Goal: Task Accomplishment & Management: Manage account settings

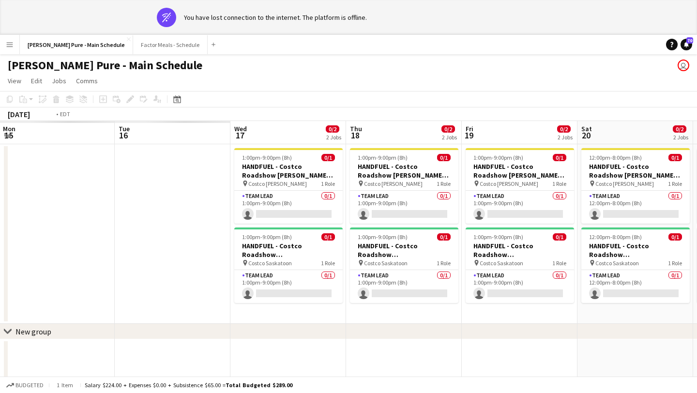
scroll to position [0, 283]
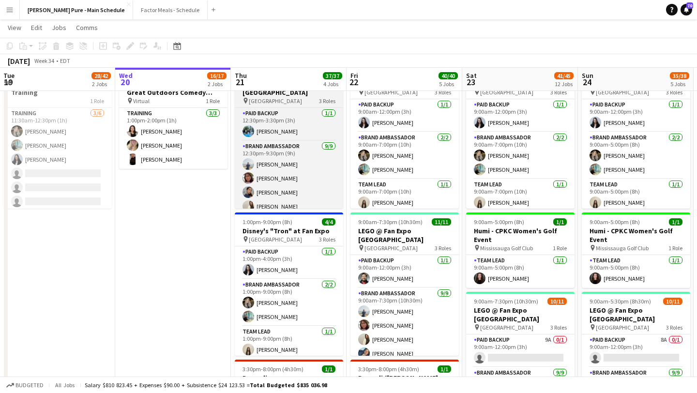
scroll to position [3, 0]
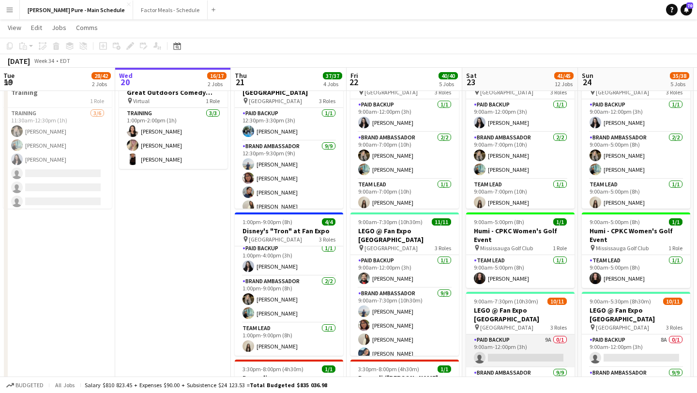
click at [543, 351] on app-card-role "Paid Backup 9A 0/1 9:00am-12:00pm (3h) single-neutral-actions" at bounding box center [520, 350] width 108 height 33
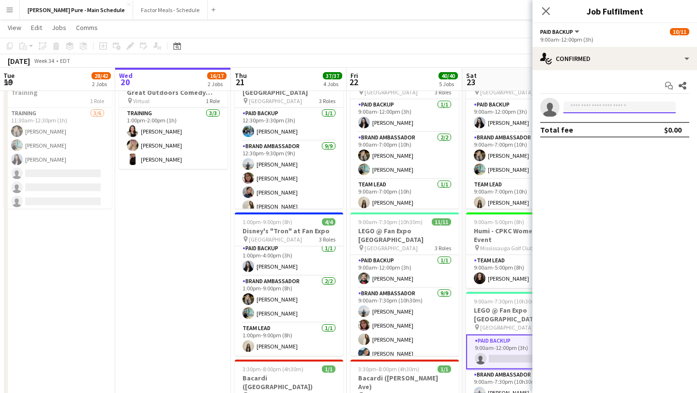
click at [617, 110] on input at bounding box center [619, 108] width 112 height 12
type input "*"
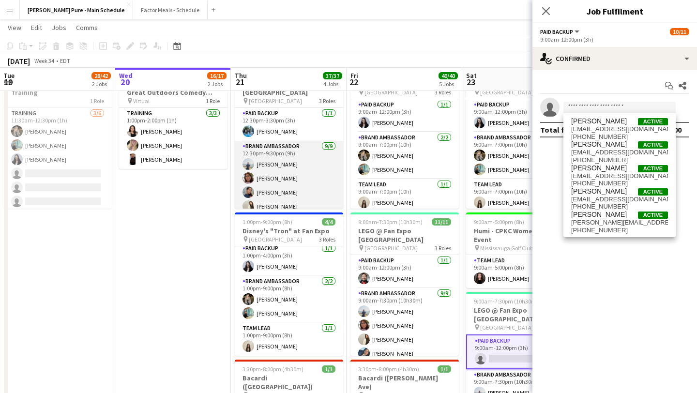
click at [284, 168] on app-card-role "Brand Ambassador [DATE] 12:30pm-9:30pm (9h) [PERSON_NAME] [PERSON_NAME] Vawda […" at bounding box center [289, 215] width 108 height 148
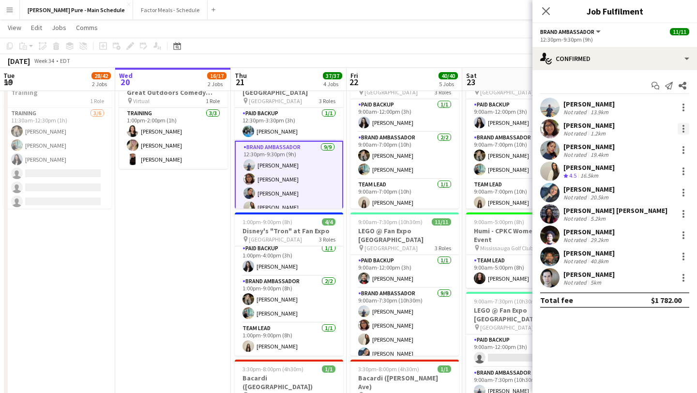
click at [680, 130] on div at bounding box center [683, 129] width 12 height 12
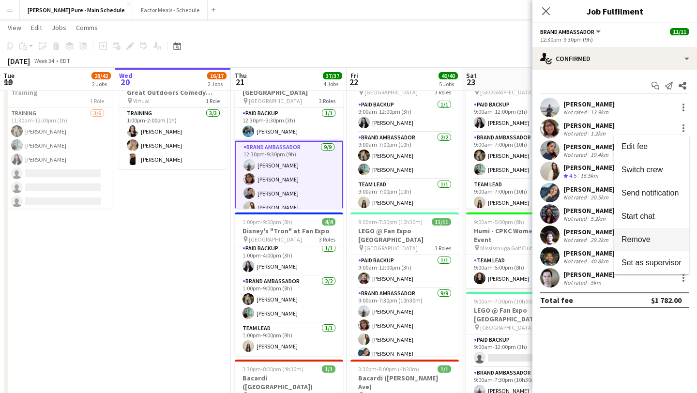
click at [655, 237] on span "Remove" at bounding box center [651, 239] width 60 height 9
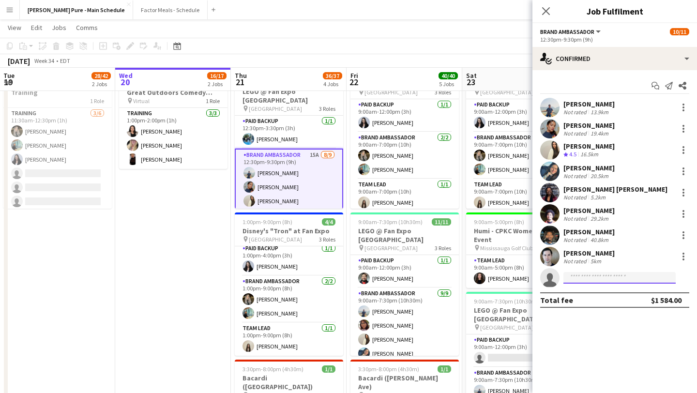
click at [595, 277] on input at bounding box center [619, 278] width 112 height 12
type input "******"
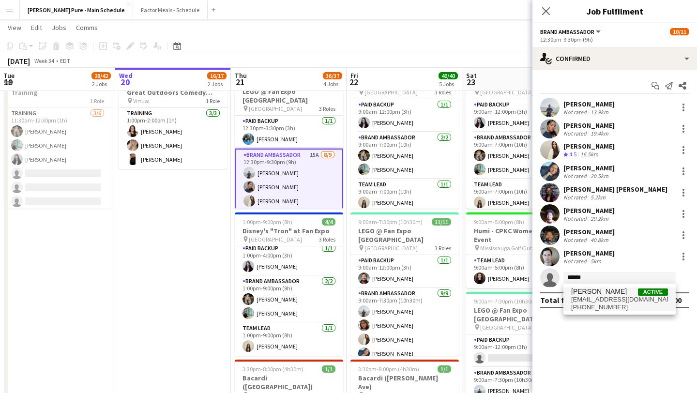
click at [599, 293] on span "[PERSON_NAME]" at bounding box center [599, 291] width 56 height 8
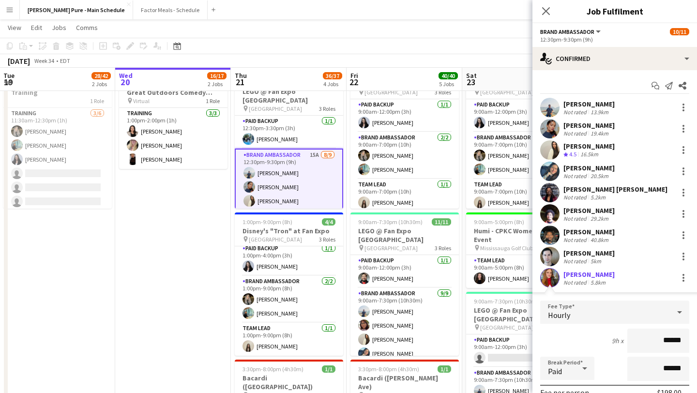
scroll to position [142, 0]
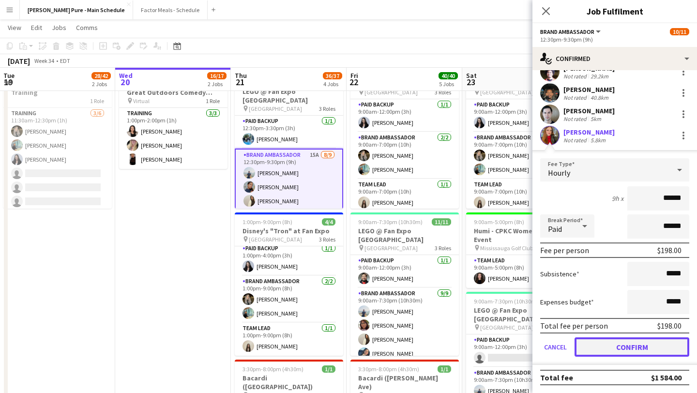
click at [622, 347] on button "Confirm" at bounding box center [631, 346] width 115 height 19
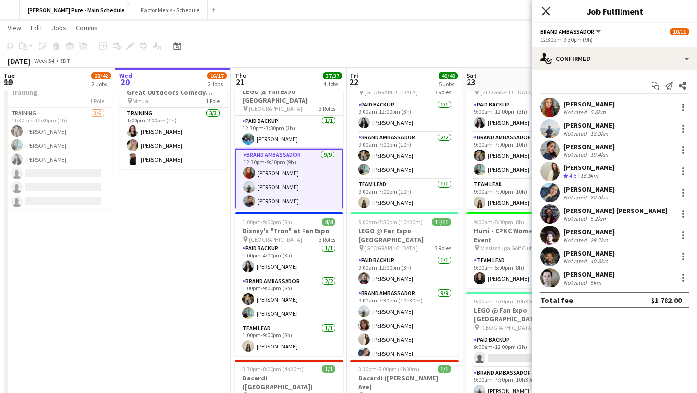
click at [548, 7] on icon "Close pop-in" at bounding box center [545, 10] width 9 height 9
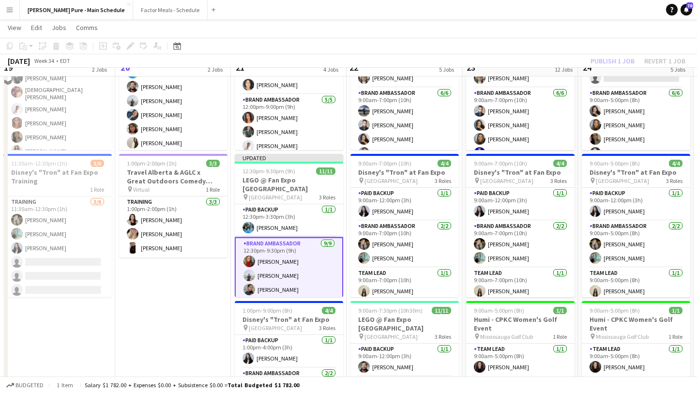
scroll to position [77, 0]
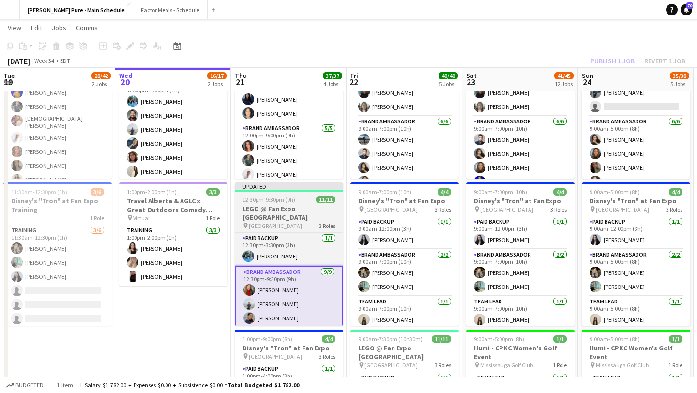
click at [260, 199] on span "12:30pm-9:30pm (9h)" at bounding box center [268, 199] width 53 height 7
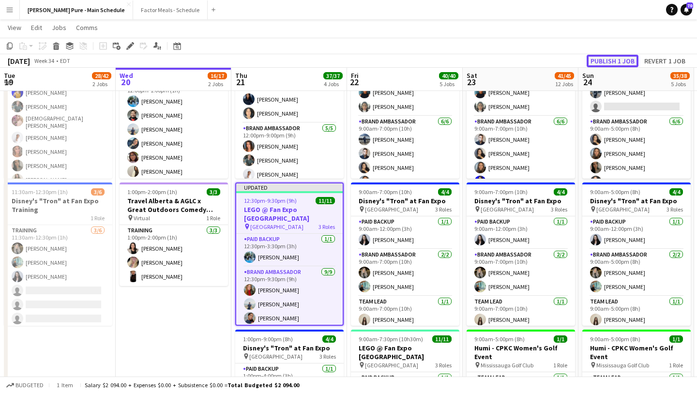
click at [608, 56] on button "Publish 1 job" at bounding box center [612, 61] width 52 height 13
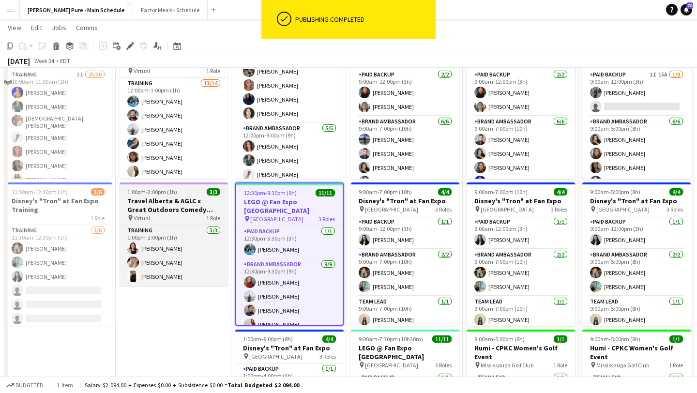
scroll to position [0, 0]
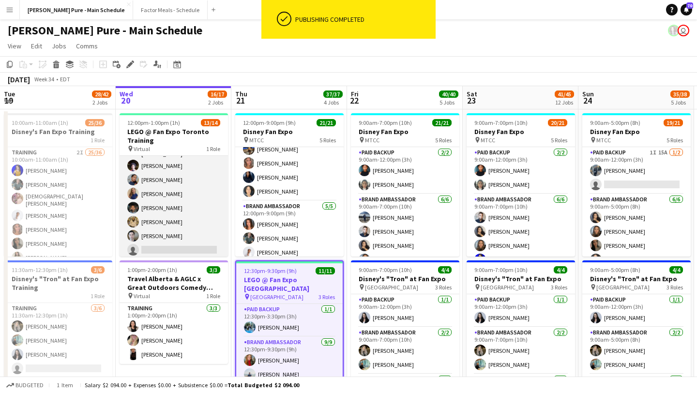
click at [167, 241] on app-card-role "Training 13/14 12:00pm-1:00pm (1h) [PERSON_NAME] [PERSON_NAME] [PERSON_NAME] [P…" at bounding box center [173, 150] width 108 height 218
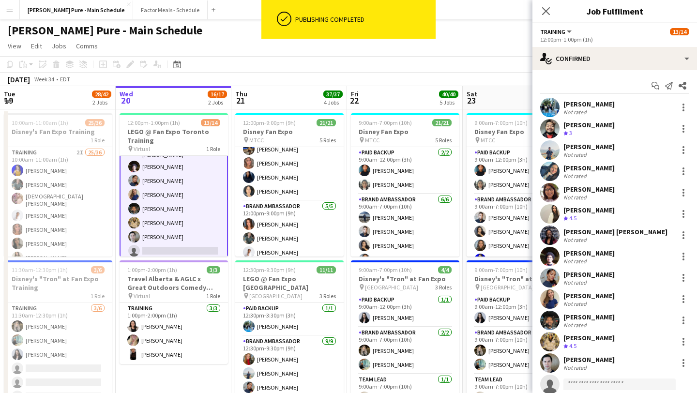
scroll to position [116, 0]
click at [601, 379] on input at bounding box center [619, 384] width 112 height 12
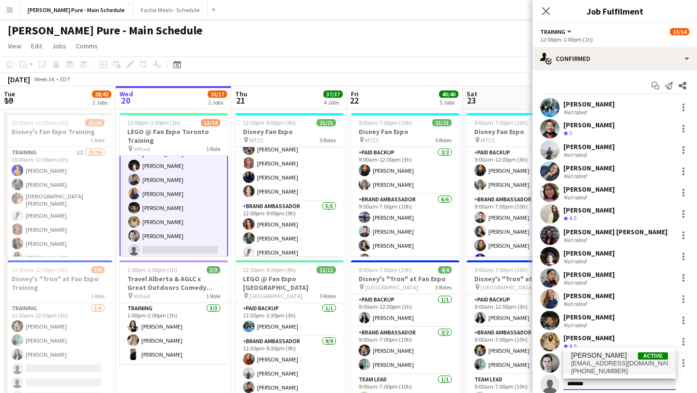
type input "*******"
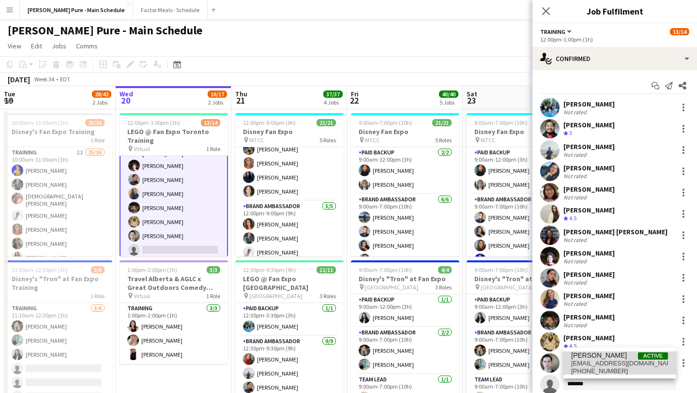
click at [601, 367] on span "[PHONE_NUMBER]" at bounding box center [619, 371] width 97 height 8
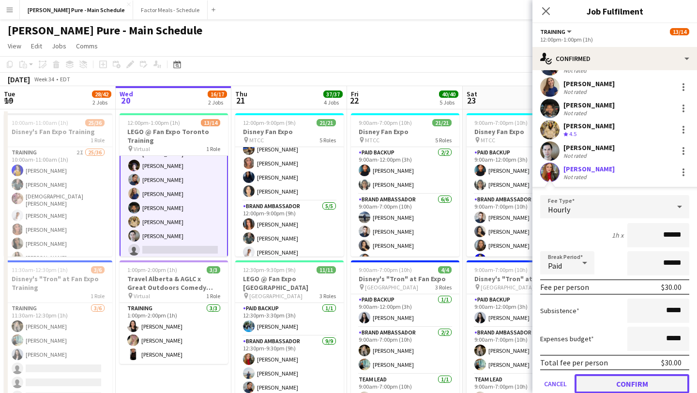
click at [622, 381] on button "Confirm" at bounding box center [631, 383] width 115 height 19
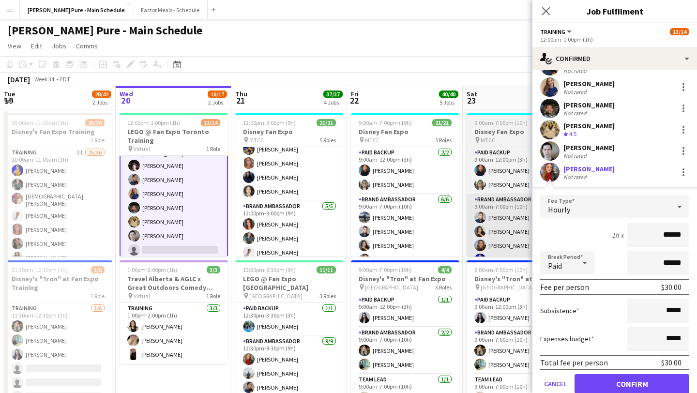
scroll to position [29, 0]
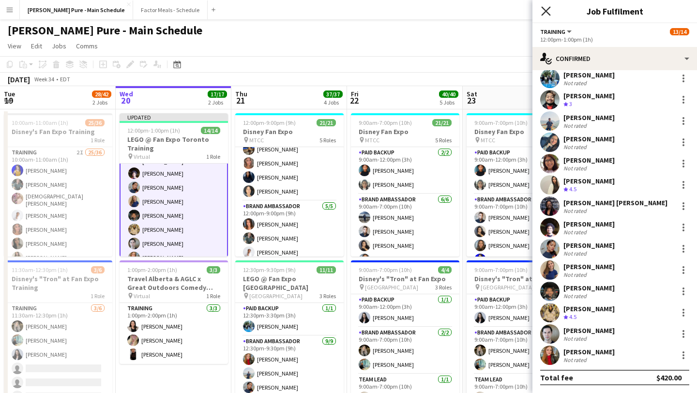
click at [549, 11] on icon "Close pop-in" at bounding box center [545, 10] width 9 height 9
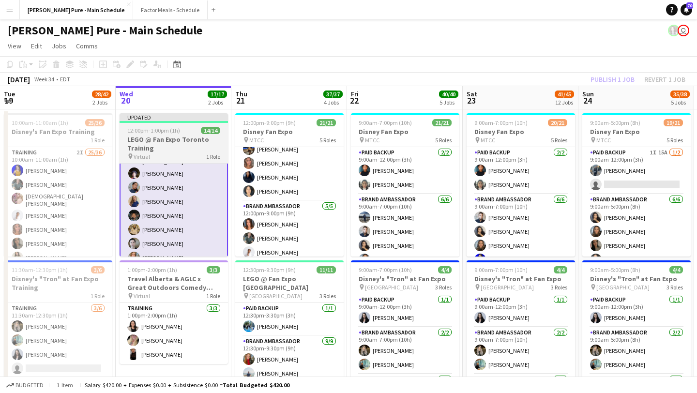
click at [148, 132] on span "12:00pm-1:00pm (1h)" at bounding box center [153, 130] width 53 height 7
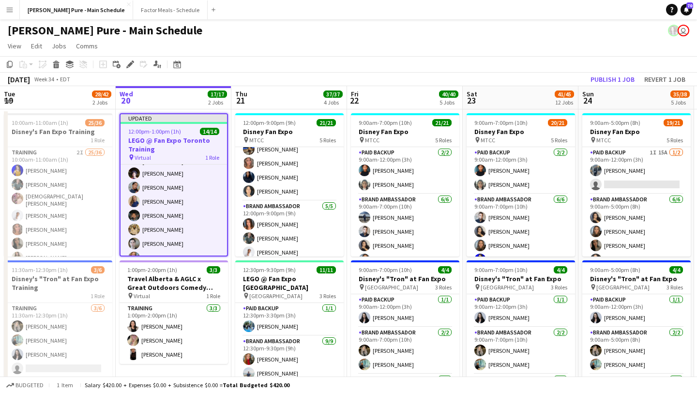
scroll to position [115, 0]
click at [610, 81] on button "Publish 1 job" at bounding box center [612, 79] width 52 height 13
